Goal: Transaction & Acquisition: Purchase product/service

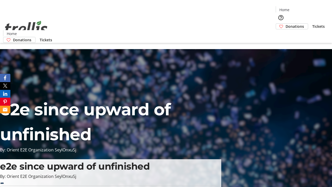
click at [286, 24] on span "Donations" at bounding box center [295, 26] width 18 height 5
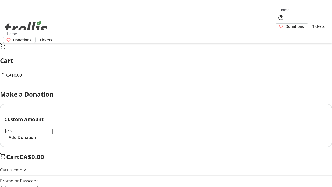
click at [36, 141] on span "Add Donation" at bounding box center [23, 137] width 28 height 6
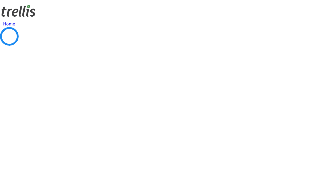
select select "CA"
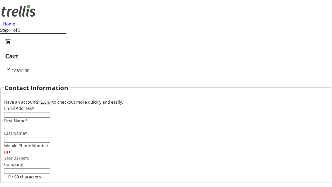
click at [52, 100] on button "Log in" at bounding box center [46, 102] width 14 height 5
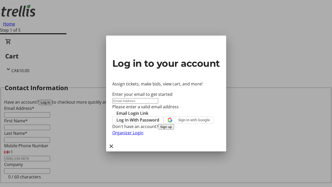
click at [159, 117] on span "Log In With Password" at bounding box center [138, 120] width 43 height 6
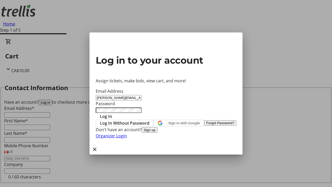
click at [112, 113] on span "Log In" at bounding box center [106, 116] width 12 height 6
